Goal: Information Seeking & Learning: Check status

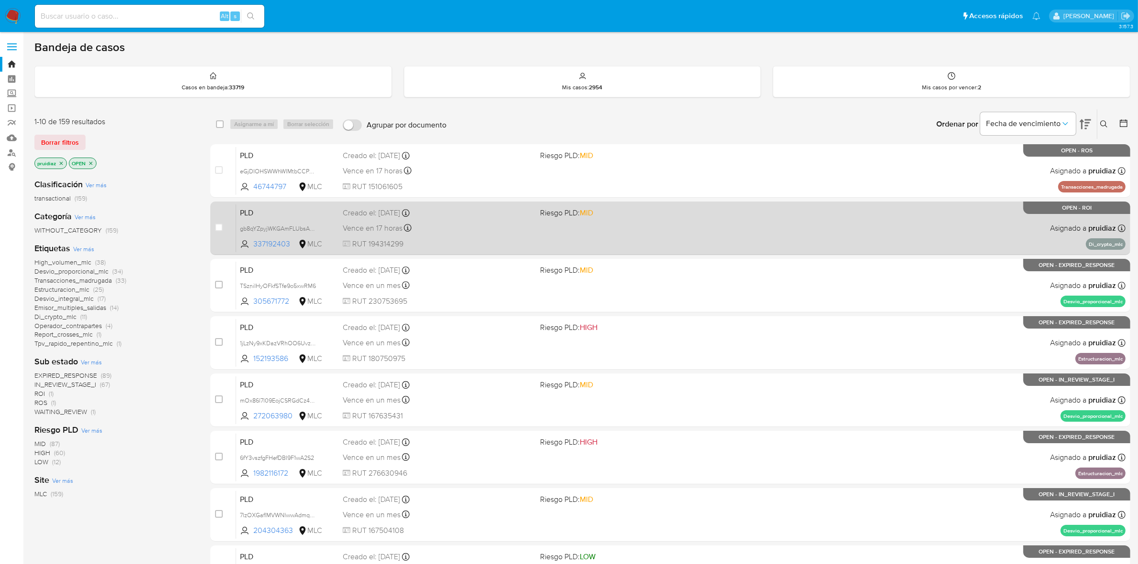
click at [464, 240] on span "RUT 194314299" at bounding box center [438, 244] width 190 height 11
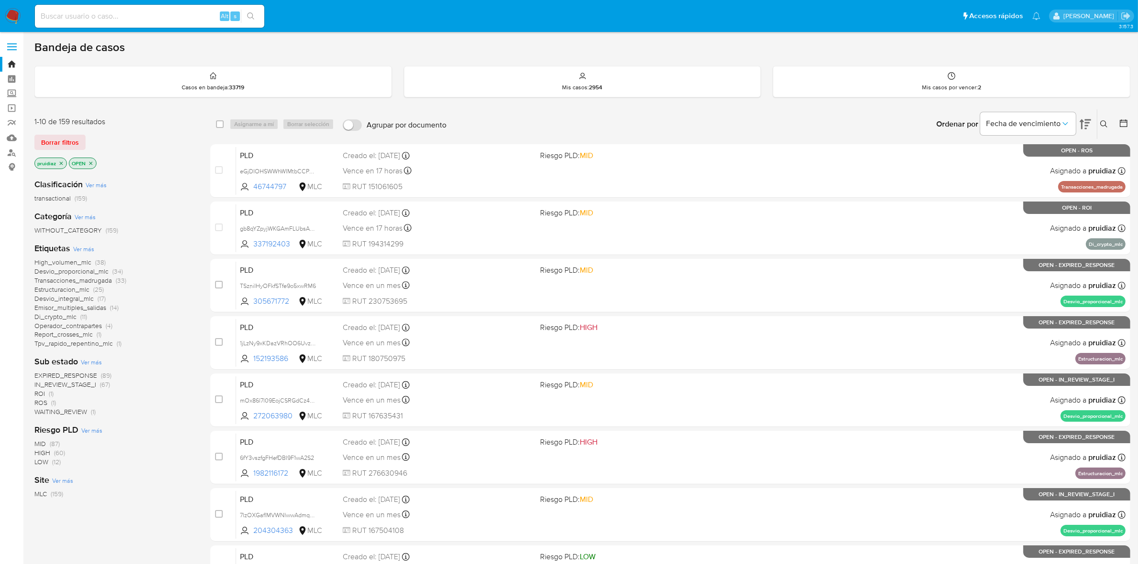
click at [8, 8] on img at bounding box center [13, 16] width 16 height 16
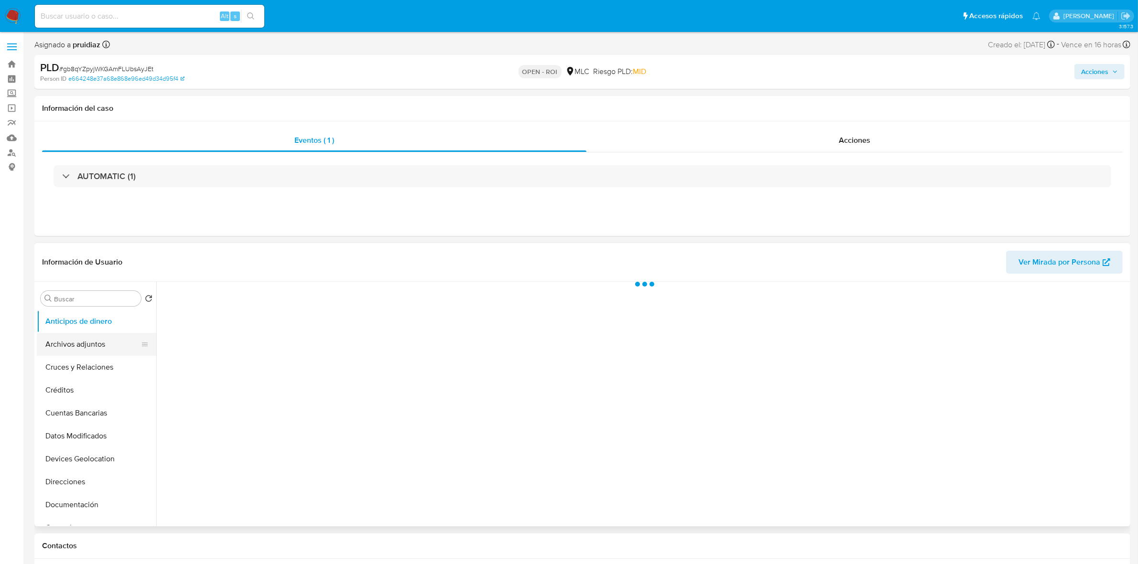
click at [73, 342] on button "Archivos adjuntos" at bounding box center [93, 344] width 112 height 23
select select "10"
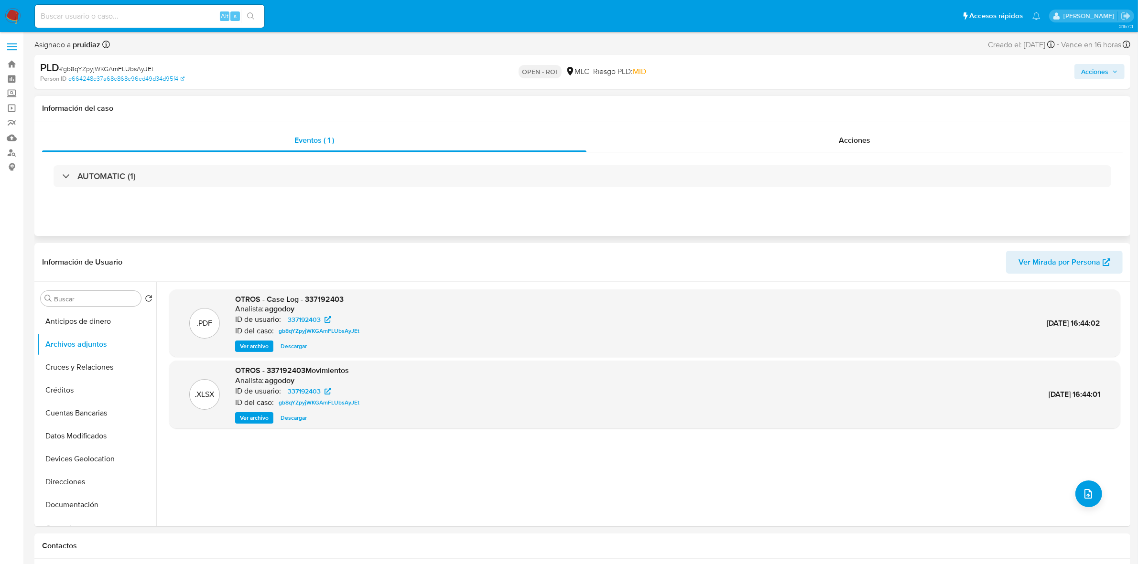
click at [890, 127] on div "Eventos ( 1 ) Acciones AUTOMATIC (1)" at bounding box center [582, 178] width 1096 height 115
click at [870, 141] on span "Acciones" at bounding box center [855, 140] width 32 height 11
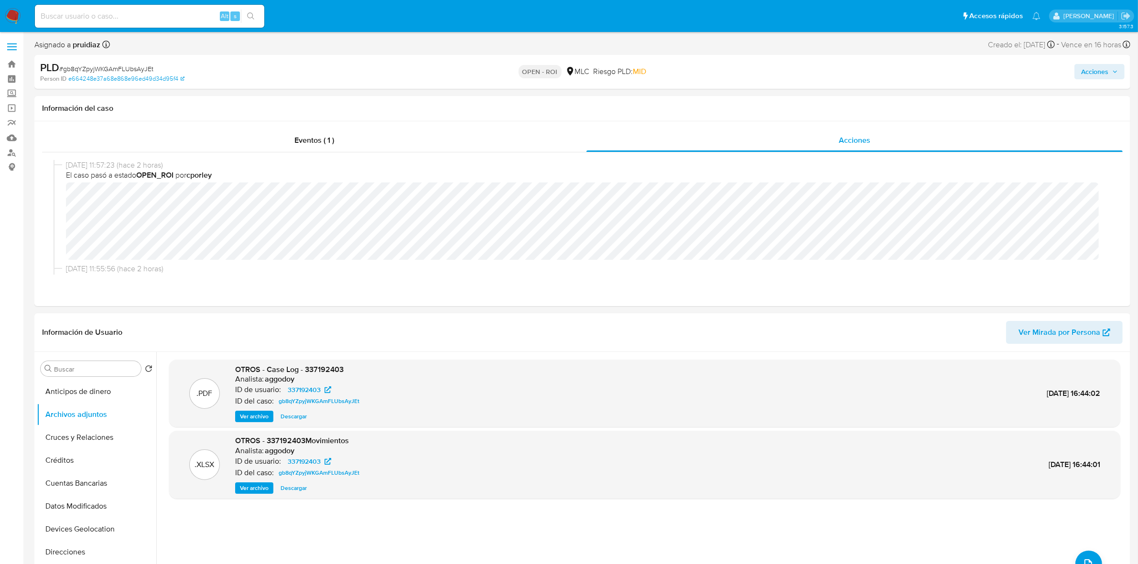
click at [135, 68] on span "# gb8qYZpyjWKGAmFLUbsAyJEt" at bounding box center [106, 69] width 94 height 10
copy span "gb8qYZpyjWKGAmFLUbsAyJEt"
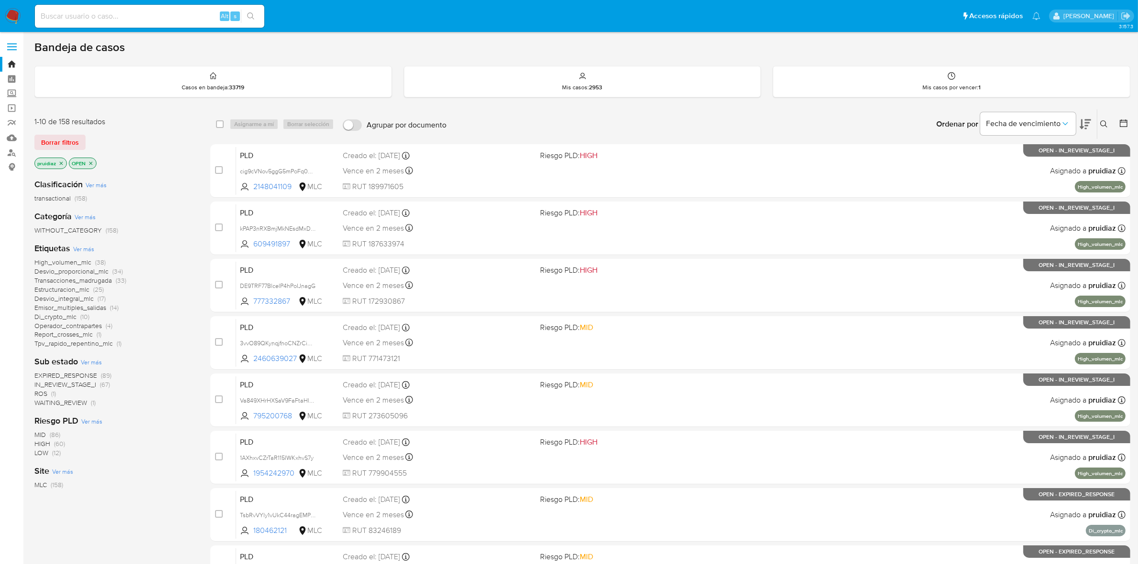
click at [1090, 129] on icon at bounding box center [1085, 124] width 11 height 11
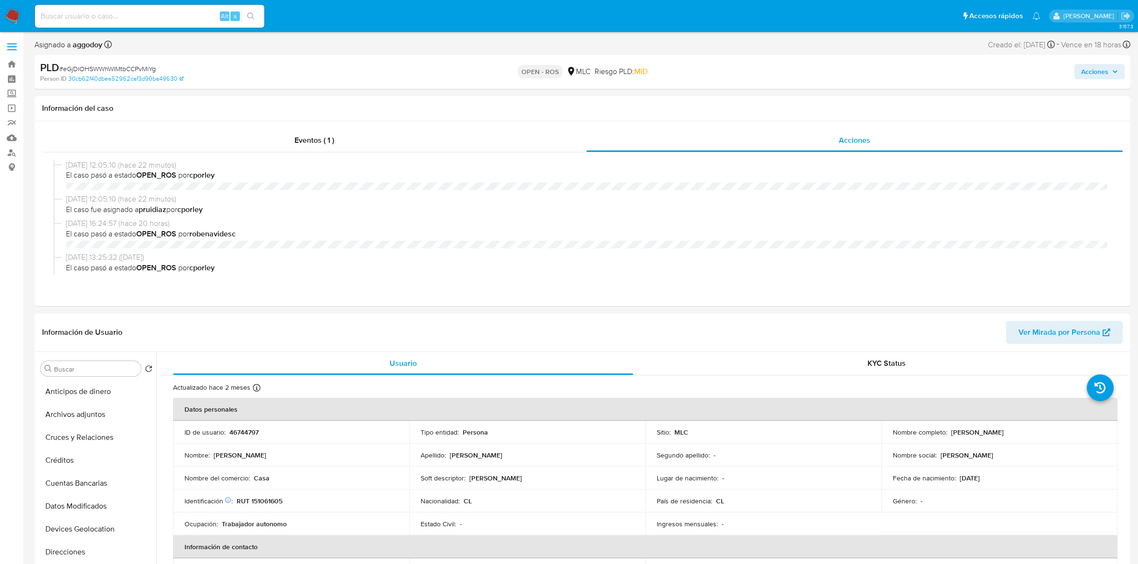
select select "10"
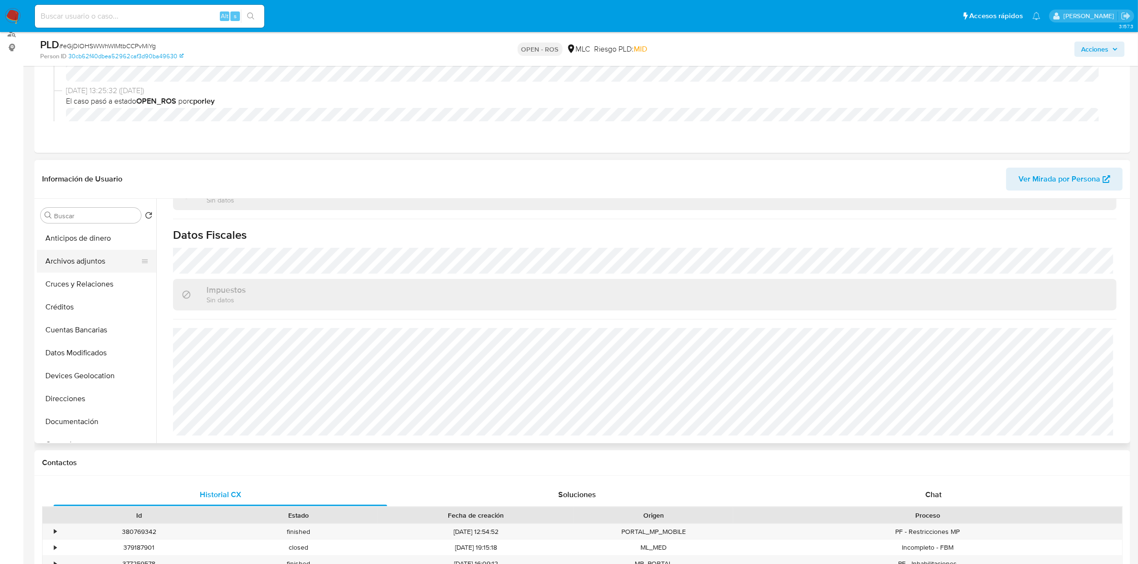
click at [82, 264] on button "Archivos adjuntos" at bounding box center [93, 261] width 112 height 23
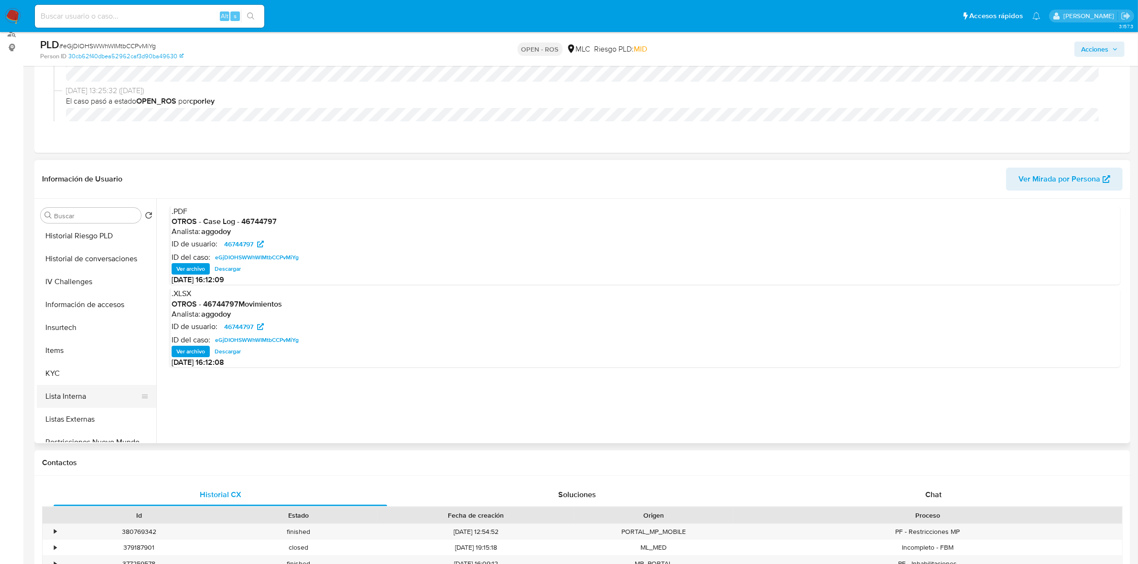
scroll to position [299, 0]
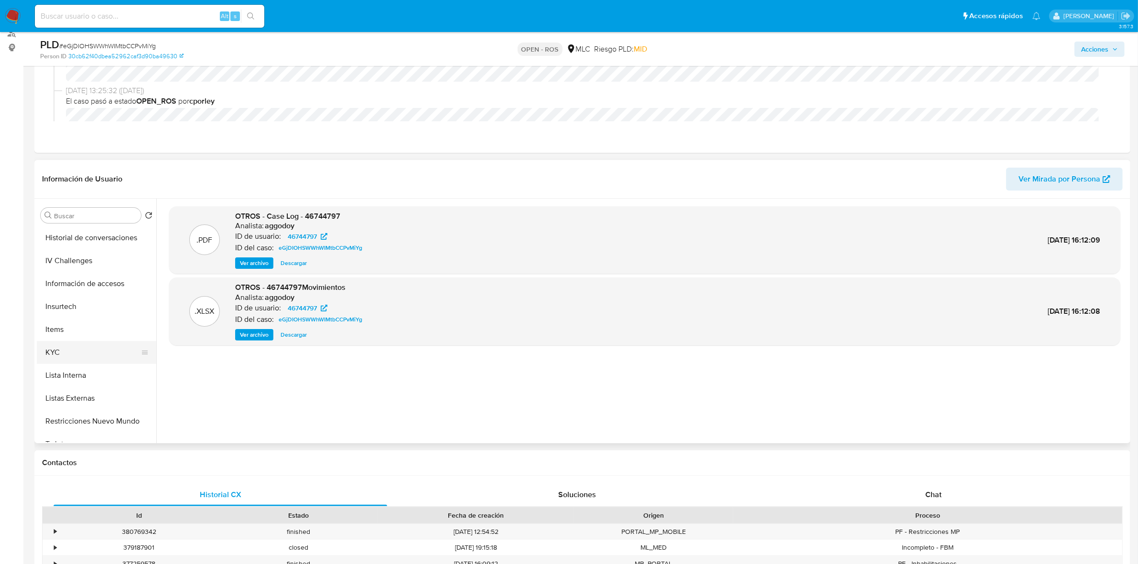
click at [49, 355] on button "KYC" at bounding box center [93, 352] width 112 height 23
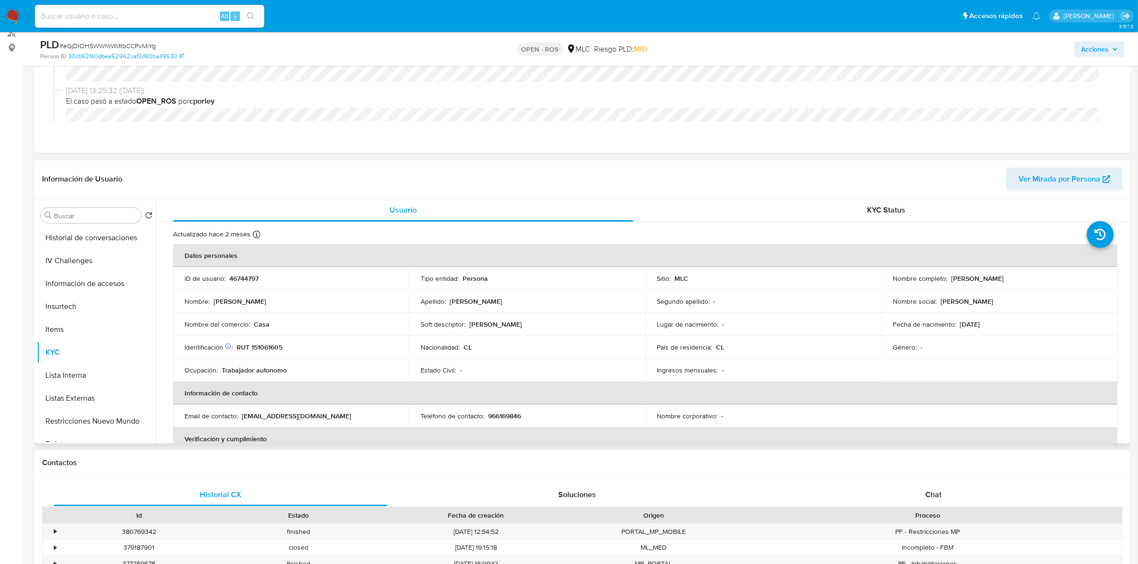
click at [267, 345] on p "RUT 151061605" at bounding box center [260, 347] width 46 height 9
copy p "151061605"
click at [274, 345] on p "RUT 151061605" at bounding box center [260, 347] width 46 height 9
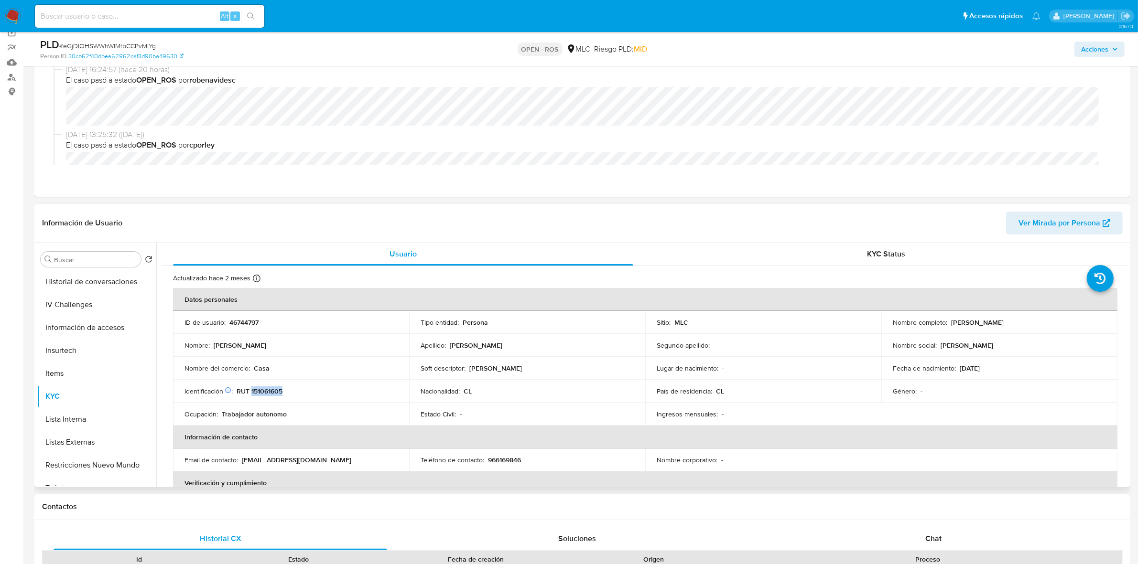
scroll to position [60, 0]
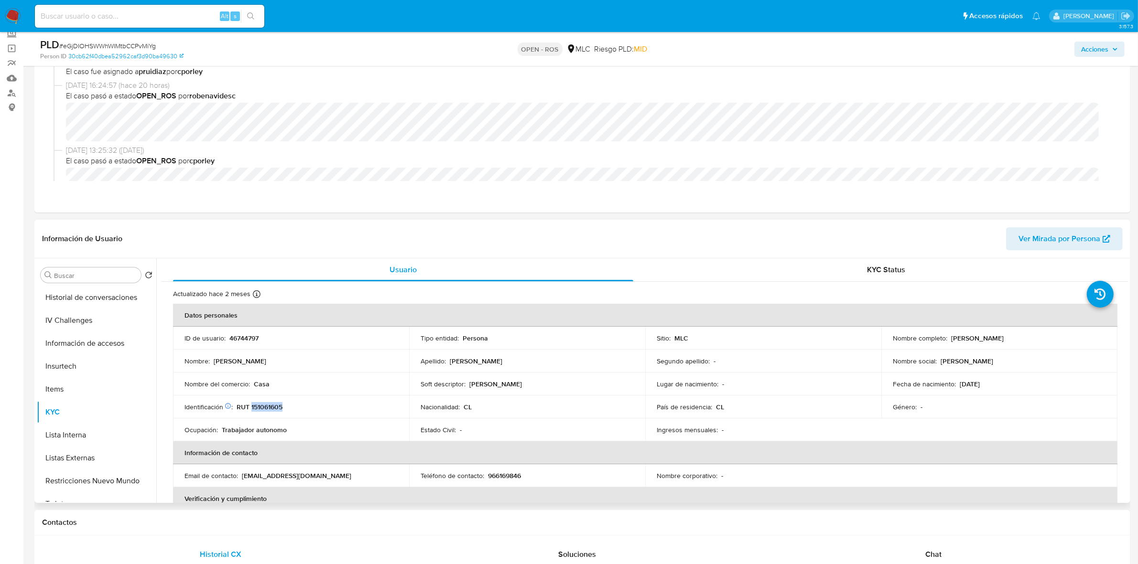
click at [264, 408] on p "RUT 151061605" at bounding box center [260, 407] width 46 height 9
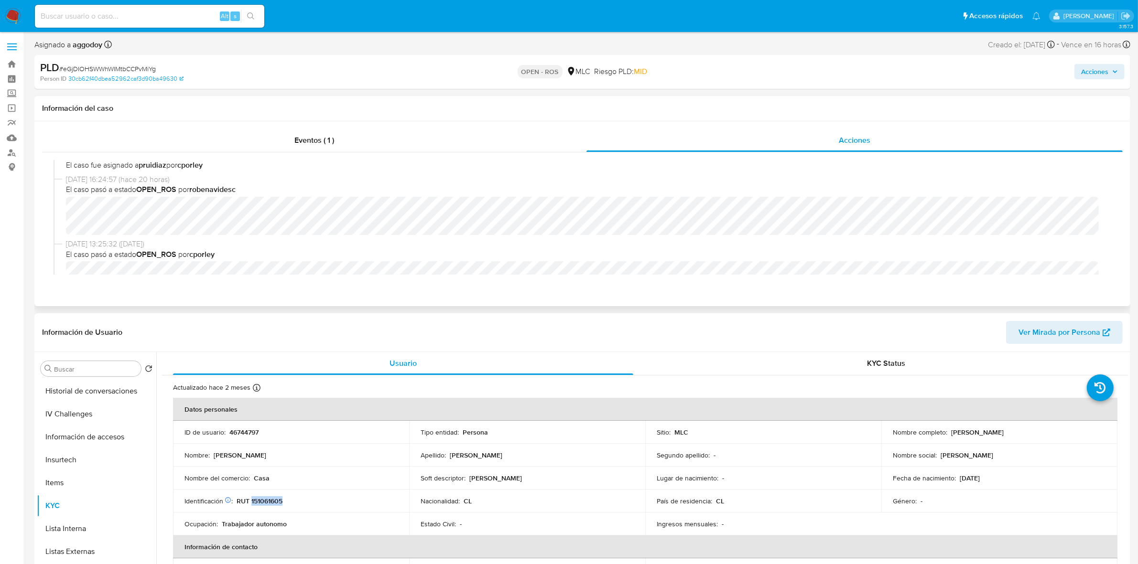
scroll to position [0, 0]
click at [267, 150] on div "Eventos ( 1 )" at bounding box center [314, 140] width 544 height 23
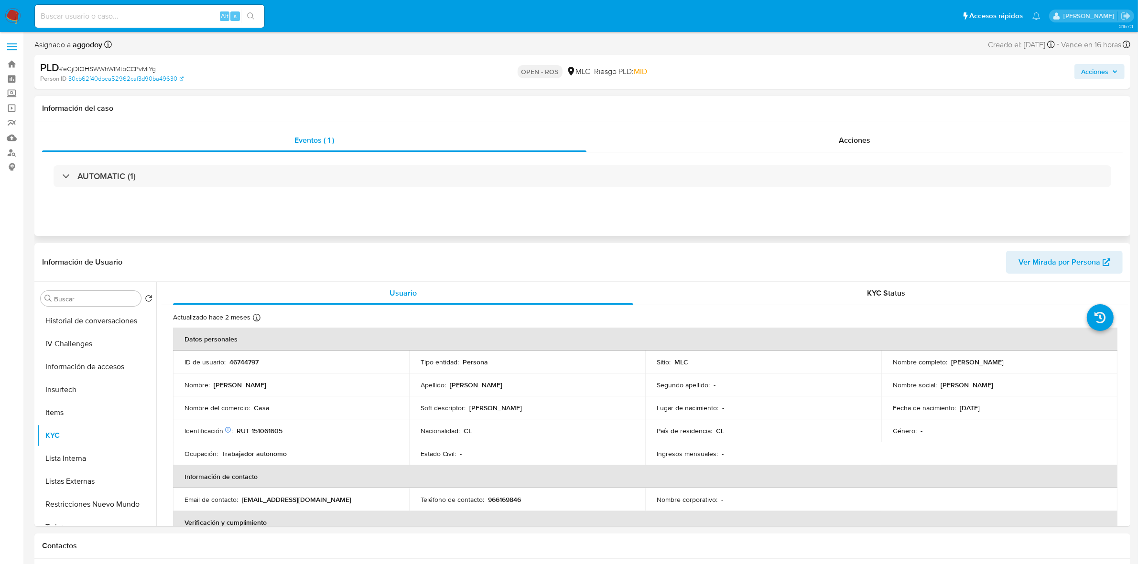
click at [111, 185] on div "AUTOMATIC (1)" at bounding box center [583, 176] width 1058 height 22
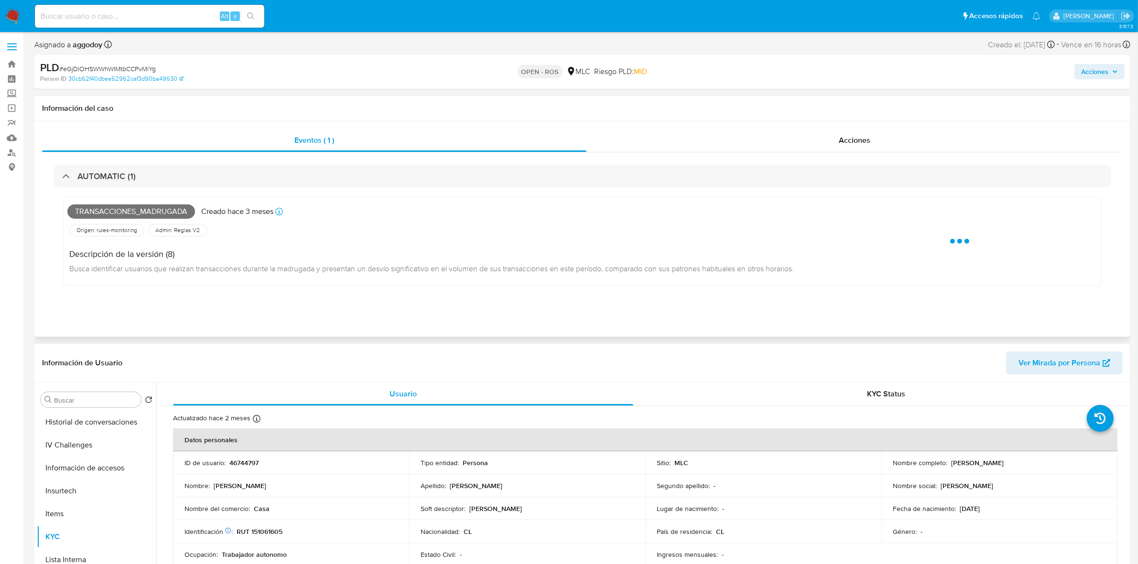
click at [130, 213] on span "Transacciones_madrugada" at bounding box center [131, 212] width 128 height 14
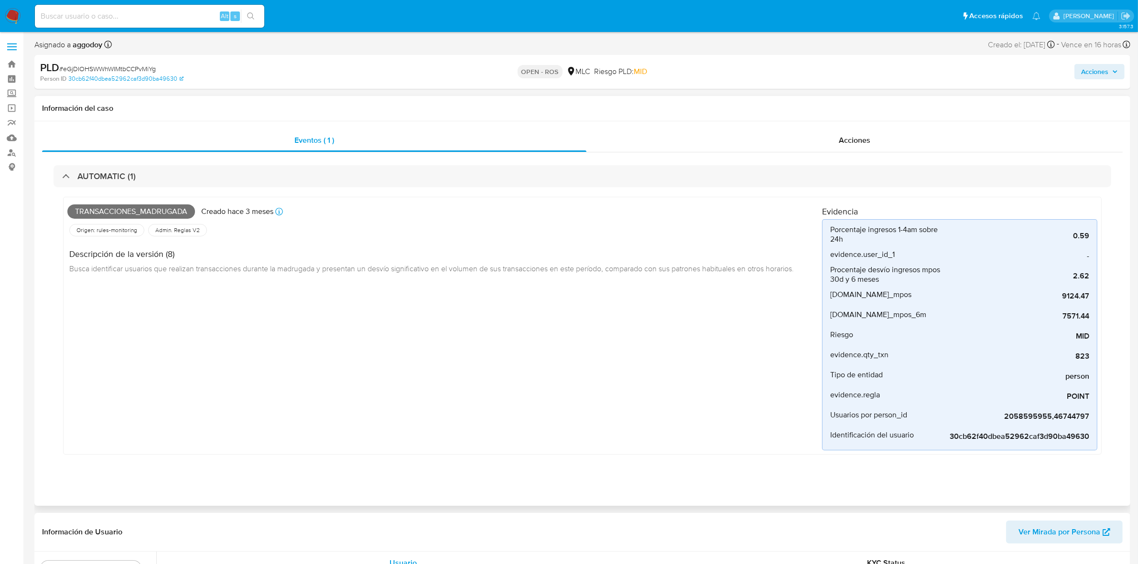
click at [858, 128] on div "Eventos ( 1 ) Acciones AUTOMATIC (1) Transacciones_madrugada Creado hace 3 mese…" at bounding box center [582, 313] width 1096 height 385
click at [849, 135] on span "Acciones" at bounding box center [855, 140] width 32 height 11
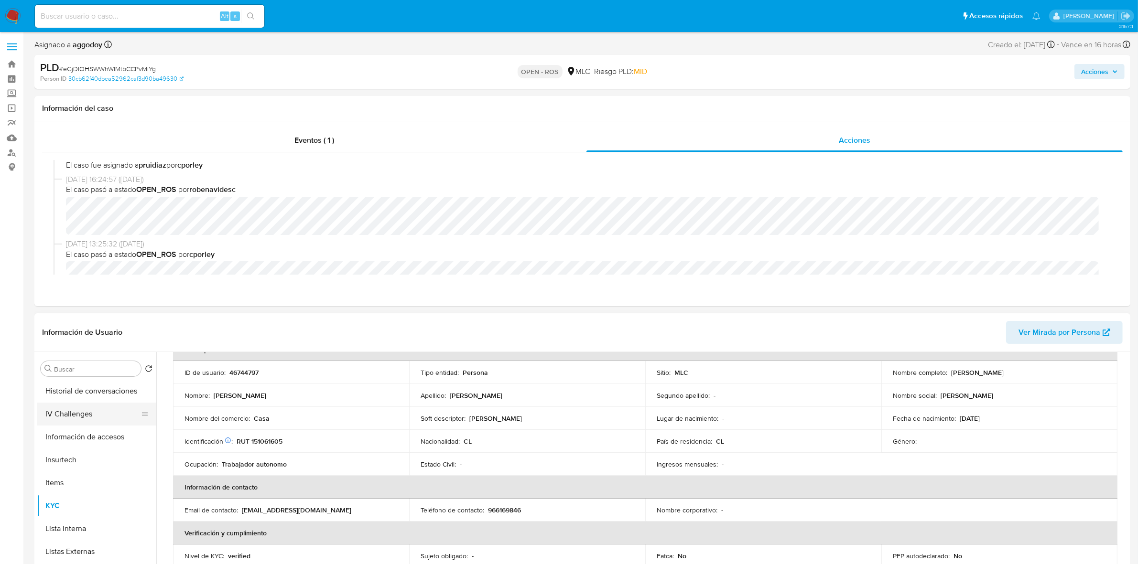
scroll to position [179, 0]
click at [77, 393] on button "Documentación" at bounding box center [93, 396] width 112 height 23
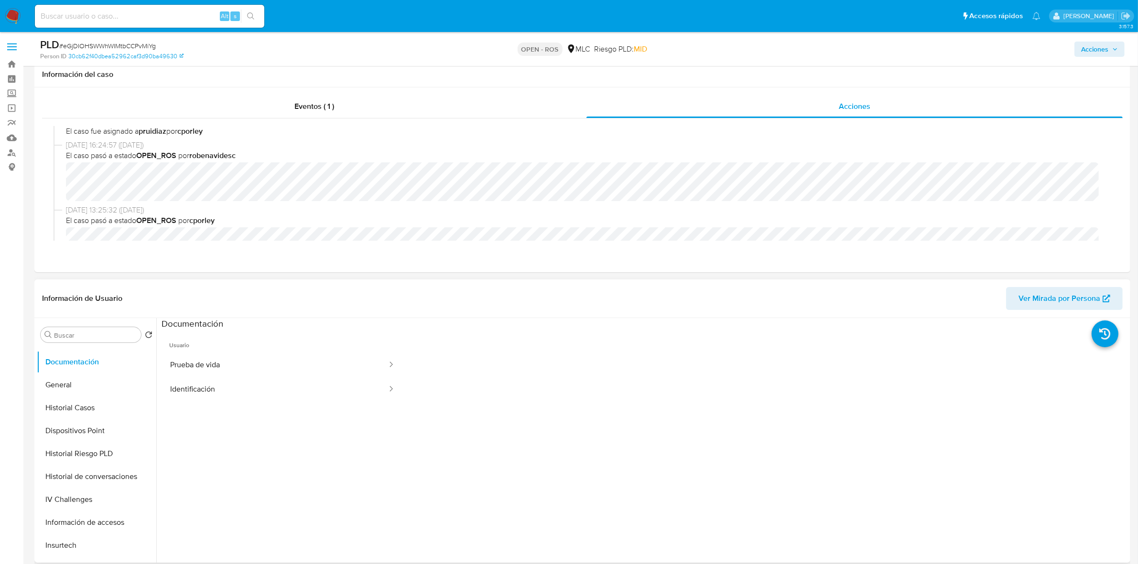
scroll to position [119, 0]
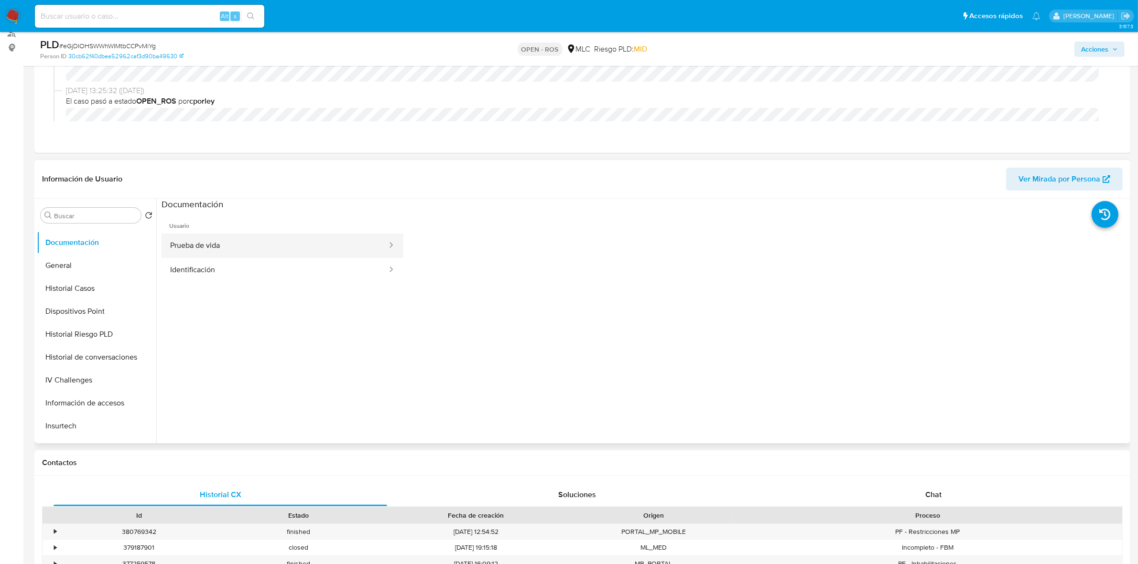
click at [248, 245] on button "Prueba de vida" at bounding box center [275, 246] width 227 height 24
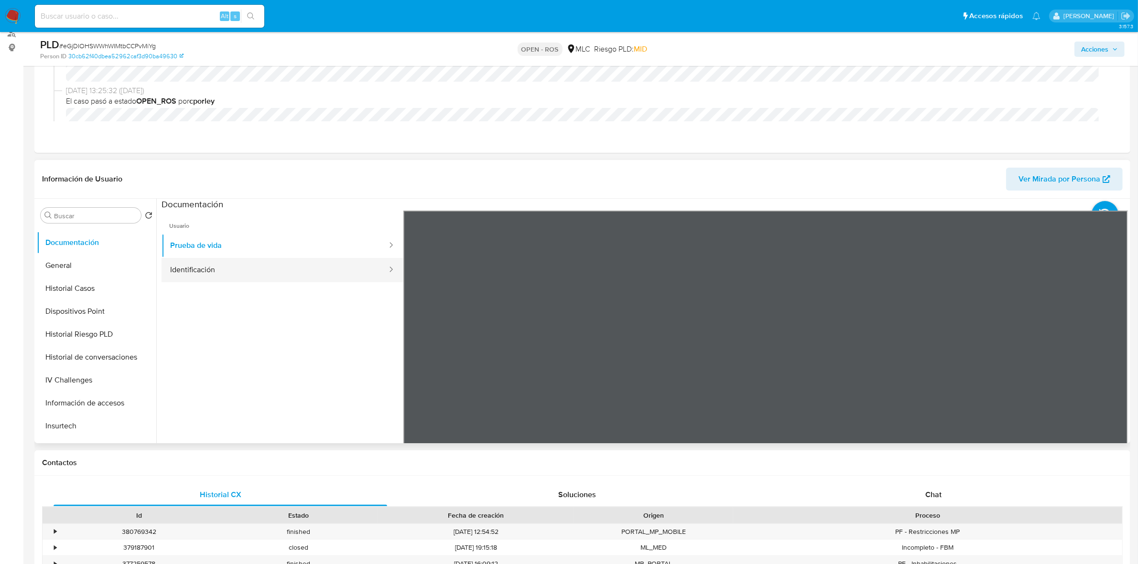
click at [249, 266] on button "Identificación" at bounding box center [275, 270] width 227 height 24
click at [1121, 367] on icon at bounding box center [1115, 366] width 19 height 19
click at [414, 366] on icon at bounding box center [415, 366] width 19 height 19
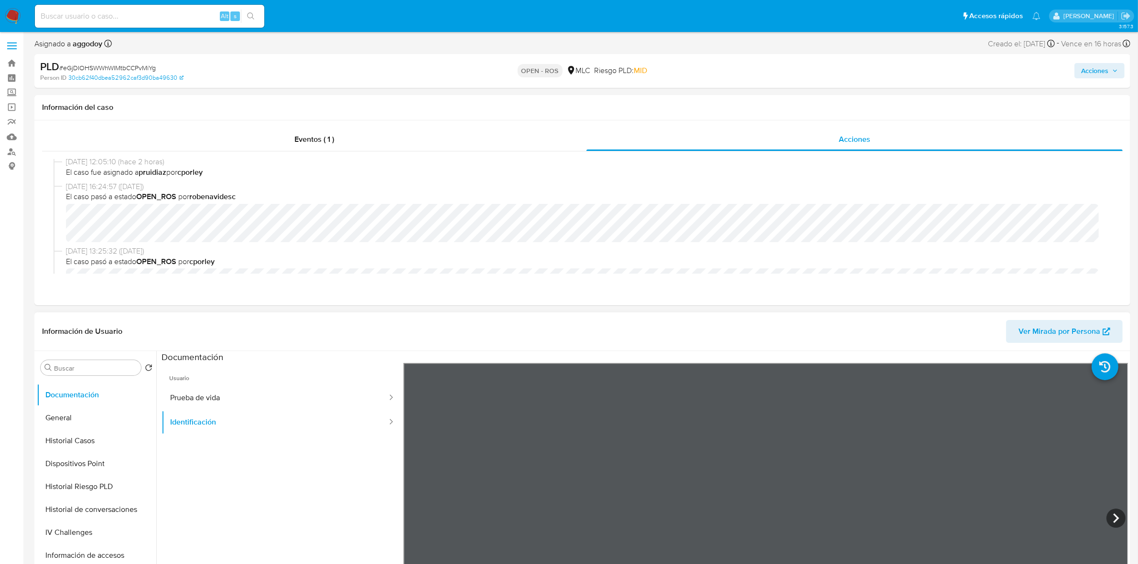
scroll to position [0, 0]
click at [121, 72] on span "# eGjDIOHSWWhWIMtbCCPvMiYg" at bounding box center [107, 69] width 97 height 10
copy span "eGjDIOHSWWhWIMtbCCPvMiYg"
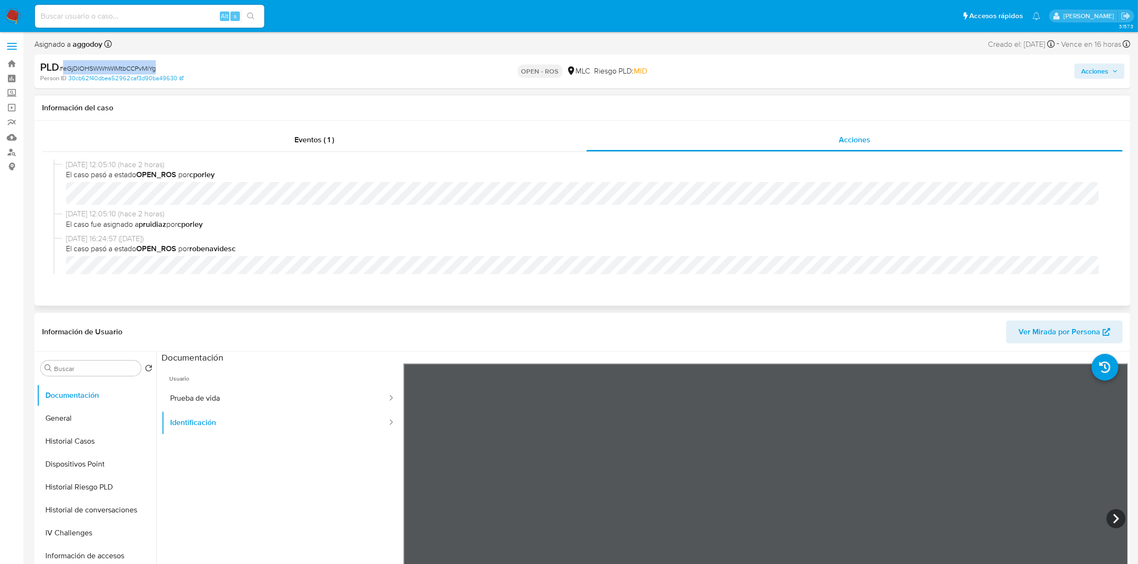
scroll to position [119, 0]
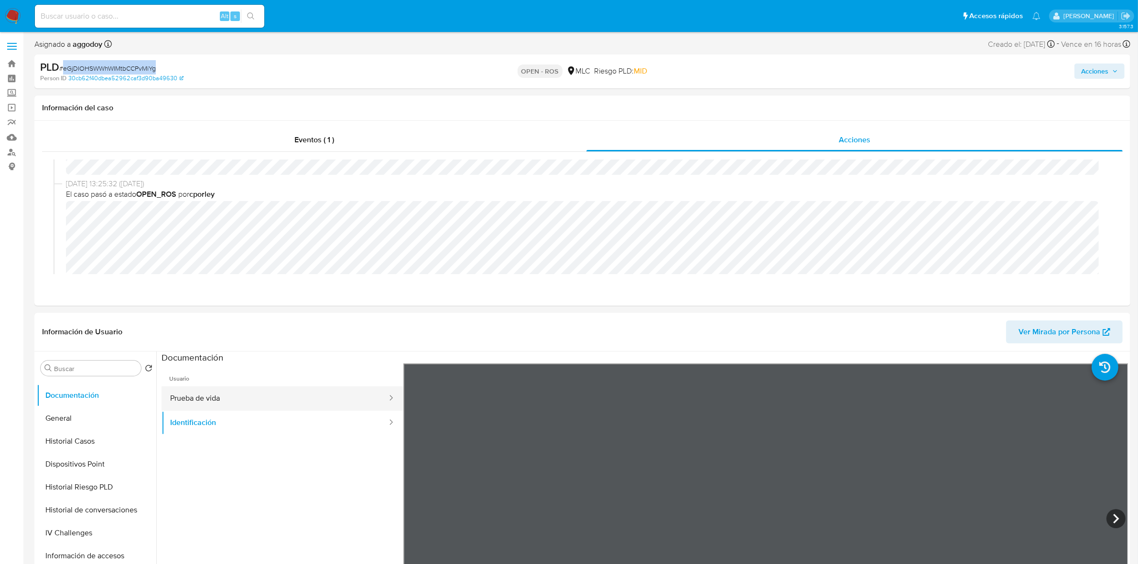
drag, startPoint x: 274, startPoint y: 412, endPoint x: 270, endPoint y: 404, distance: 9.0
click at [271, 408] on ul "Prueba de vida Identificación" at bounding box center [283, 411] width 242 height 49
click at [265, 399] on button "Prueba de vida" at bounding box center [275, 399] width 227 height 24
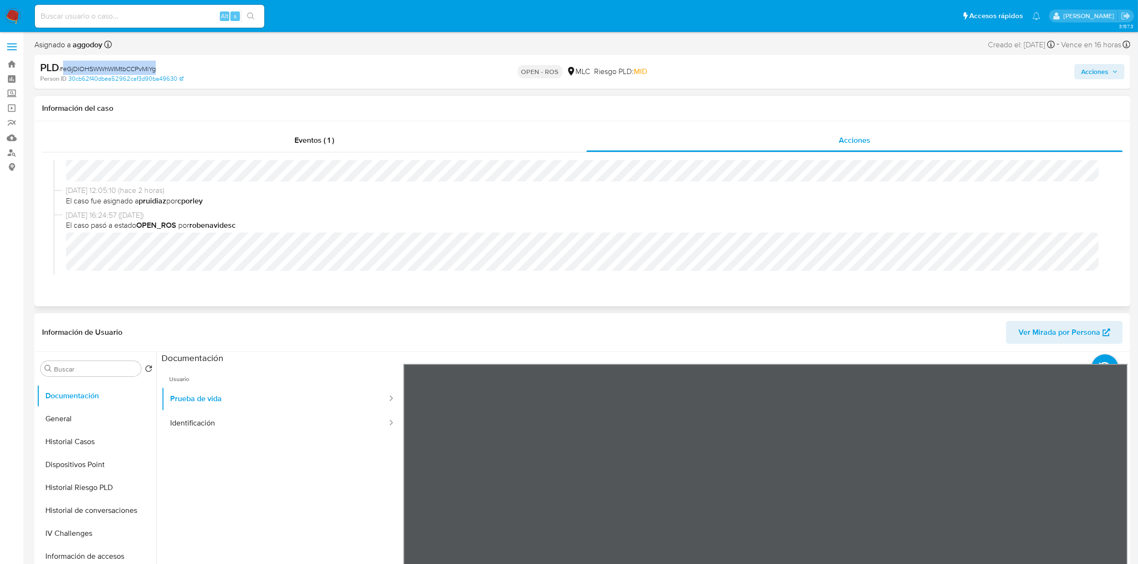
scroll to position [24, 0]
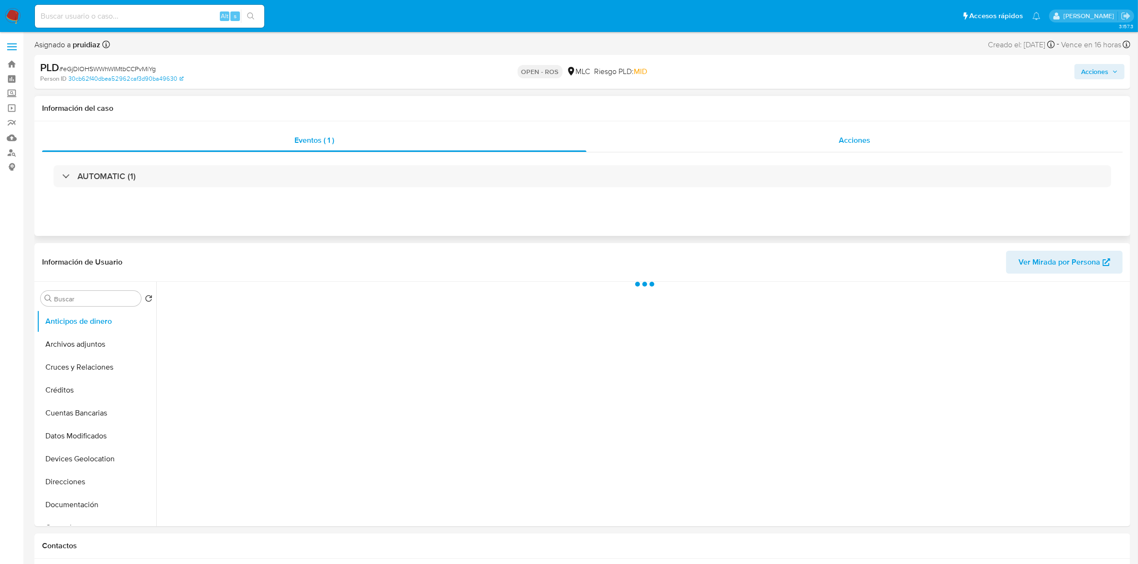
click at [848, 137] on span "Acciones" at bounding box center [855, 140] width 32 height 11
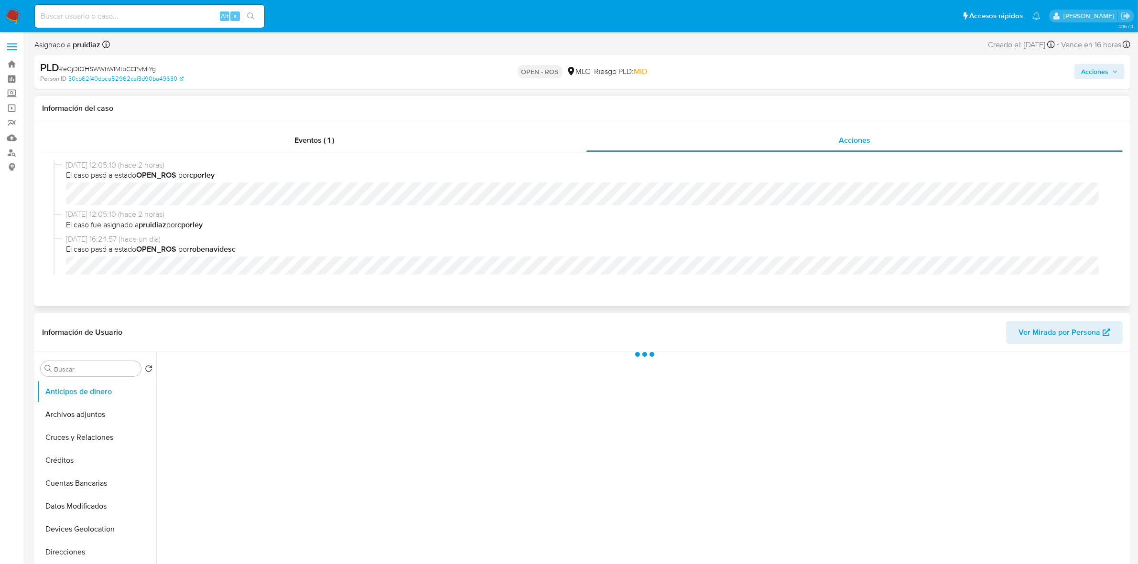
select select "10"
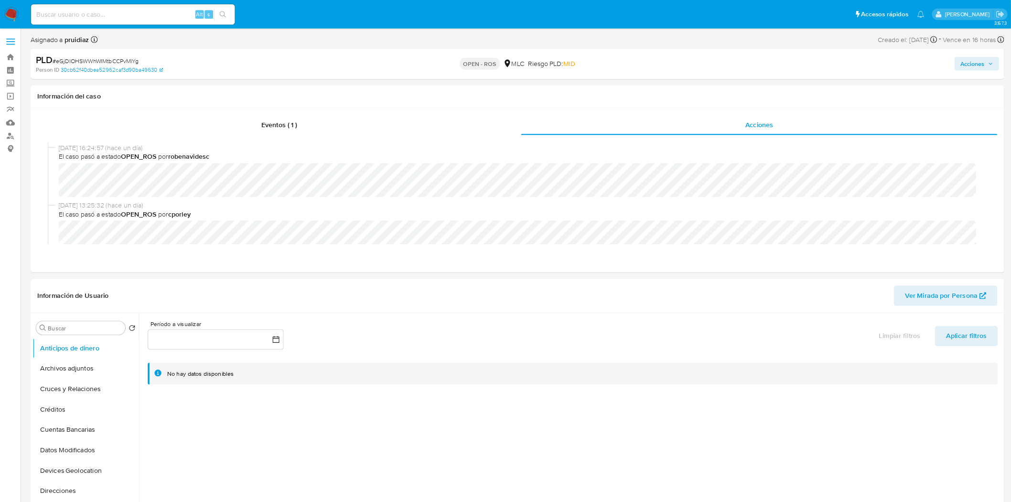
scroll to position [73, 0]
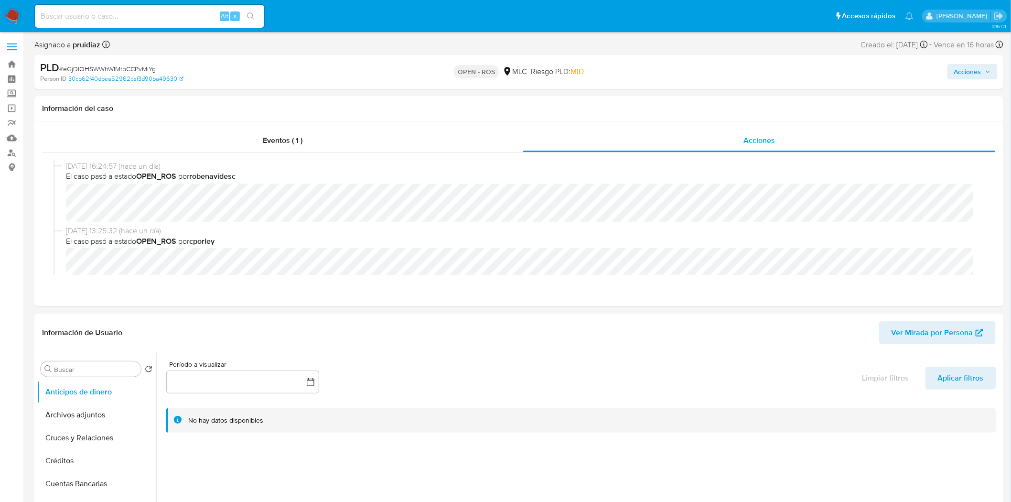
drag, startPoint x: 1141, startPoint y: 4, endPoint x: 743, endPoint y: 77, distance: 404.8
click at [743, 77] on div "Acciones" at bounding box center [839, 72] width 317 height 22
click at [974, 75] on span "Acciones" at bounding box center [967, 71] width 27 height 15
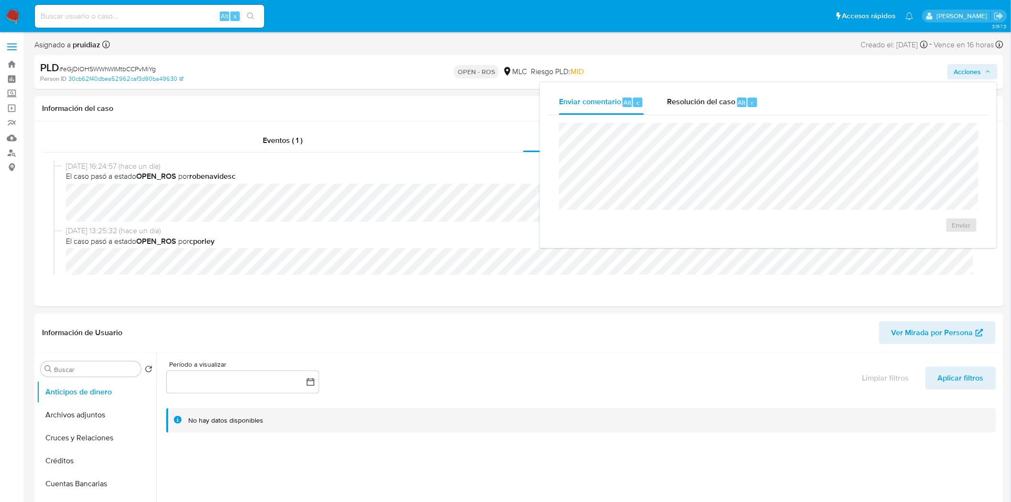
click at [761, 58] on div "PLD # eGjDIOHSWWhWIMtbCCPvMiYg Person ID 30cb62f40dbea52962caf3d90ba49630 OPEN …" at bounding box center [518, 72] width 969 height 34
